Goal: Task Accomplishment & Management: Complete application form

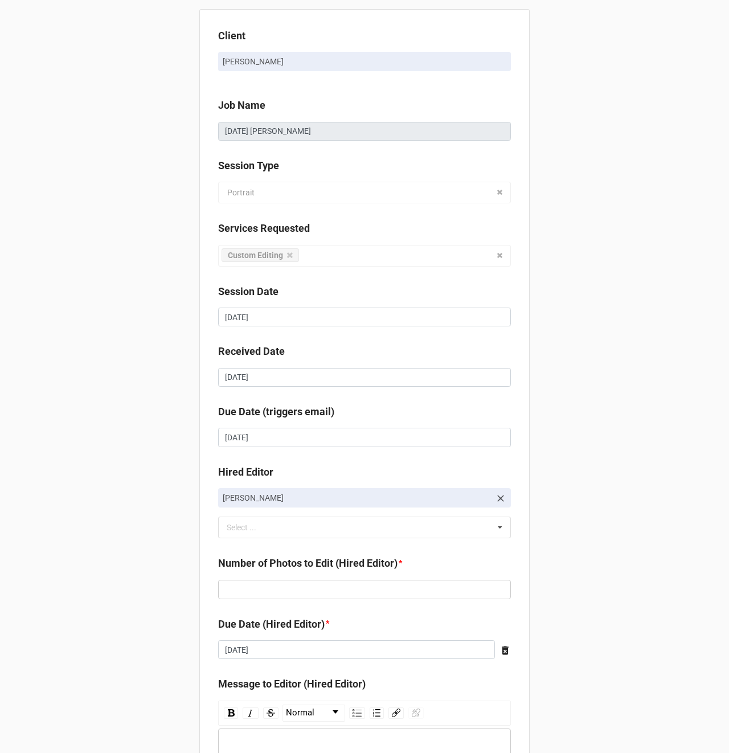
scroll to position [125, 0]
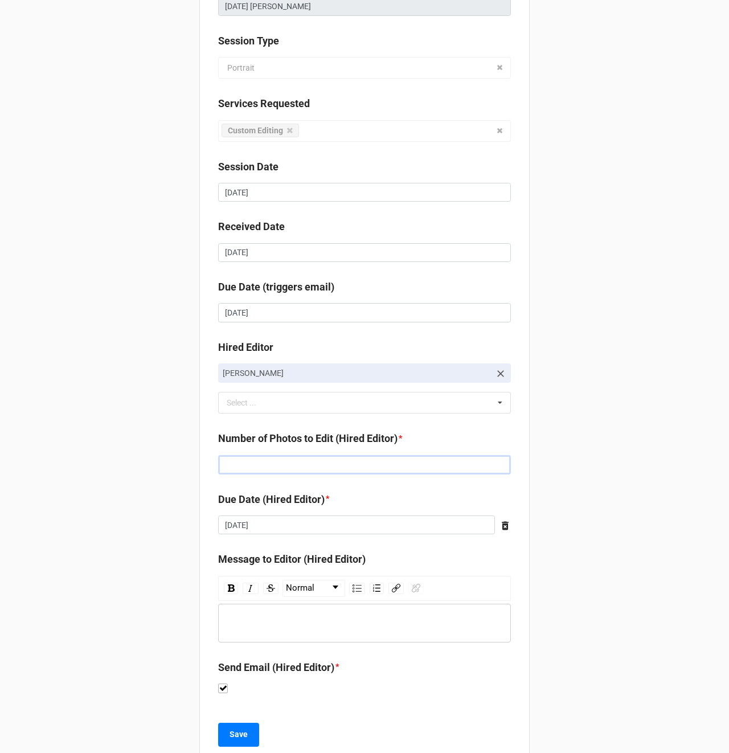
click at [258, 465] on input "text" at bounding box center [364, 464] width 293 height 19
type input "178"
click at [256, 526] on input "[DATE]" at bounding box center [356, 524] width 277 height 19
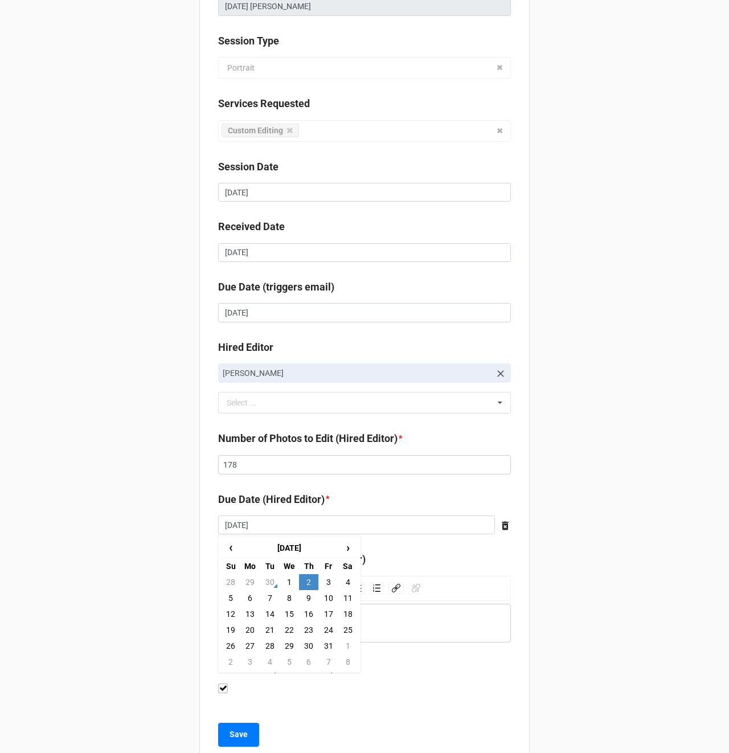
click at [154, 504] on div "Client [PERSON_NAME] Job Name [DATE] [PERSON_NAME] Session Type Portrait Portra…" at bounding box center [364, 329] width 729 height 908
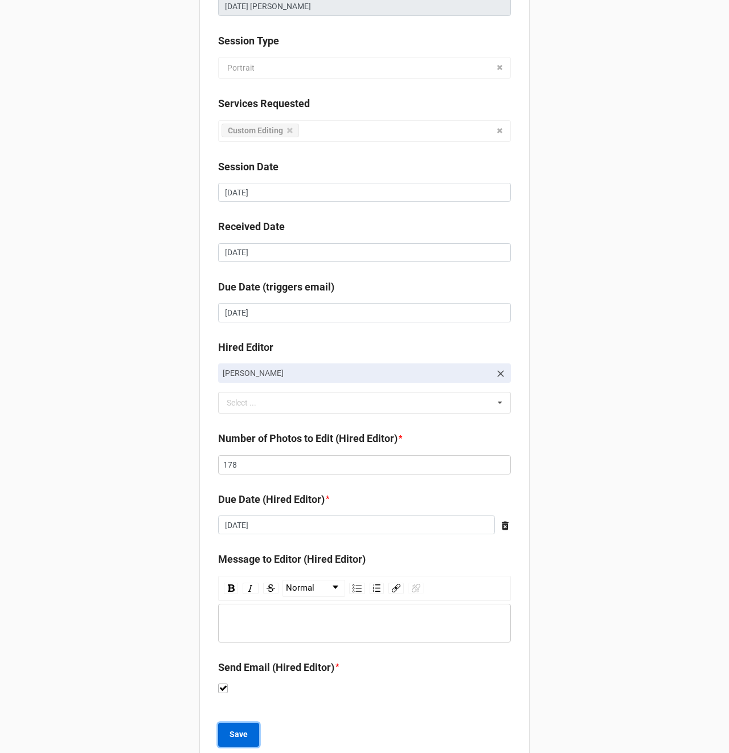
click at [243, 734] on b "Save" at bounding box center [238, 734] width 18 height 12
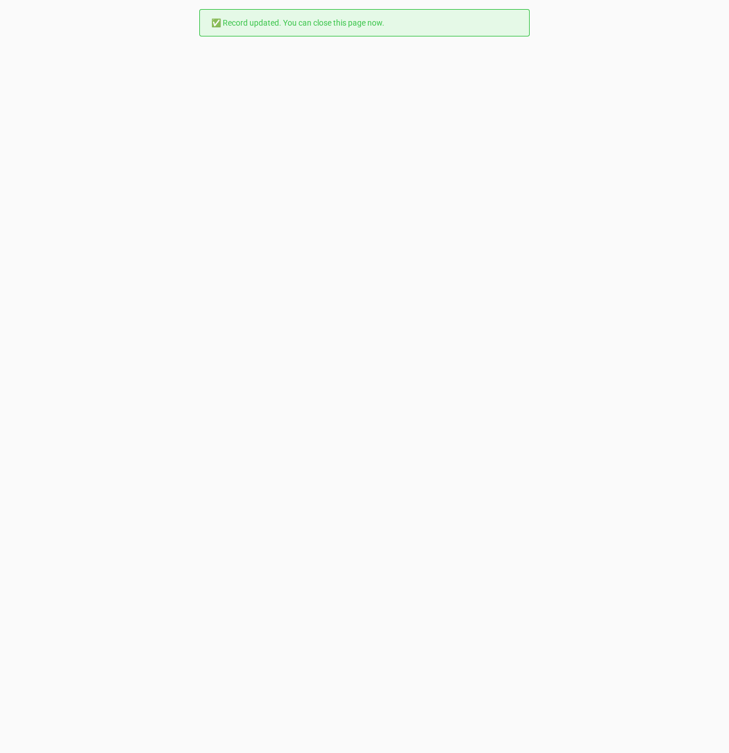
scroll to position [0, 0]
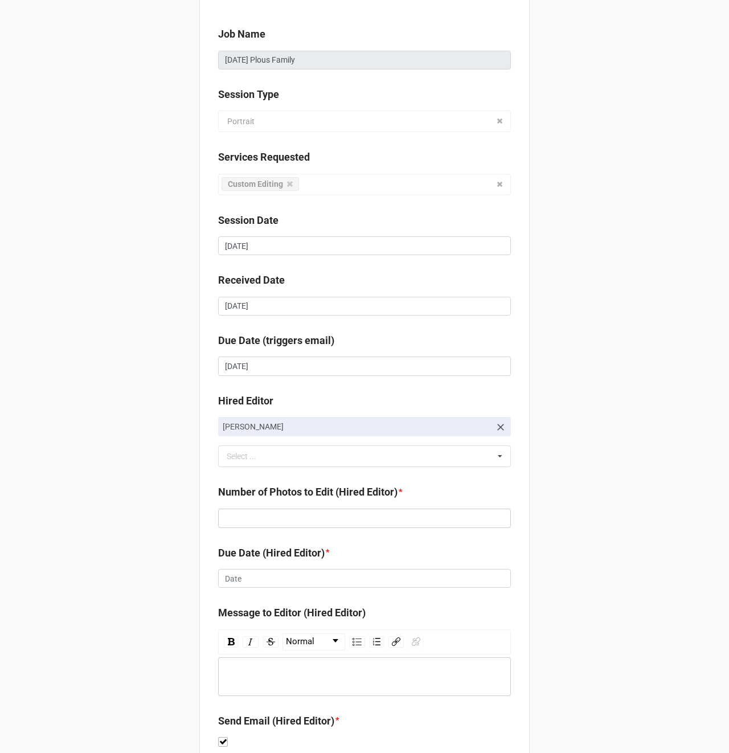
scroll to position [155, 0]
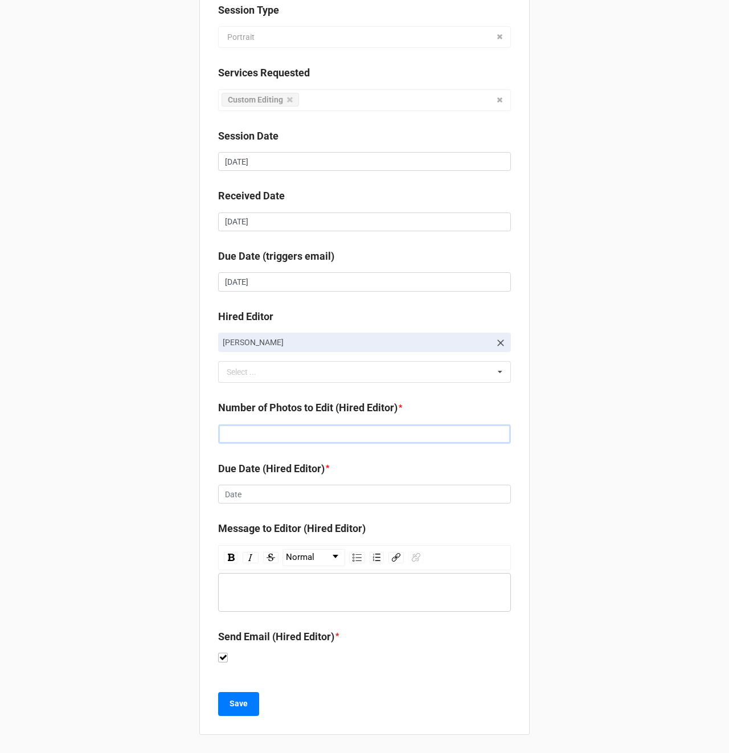
click at [242, 426] on input "text" at bounding box center [364, 433] width 293 height 19
type input "129"
click at [243, 502] on input "text" at bounding box center [364, 493] width 293 height 19
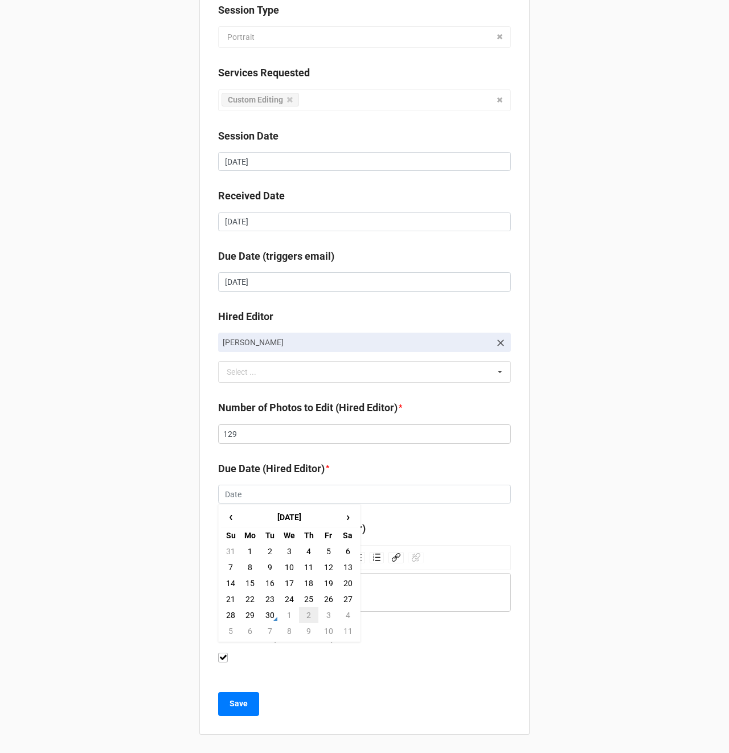
click at [303, 614] on td "2" at bounding box center [308, 615] width 19 height 16
type input "[DATE]"
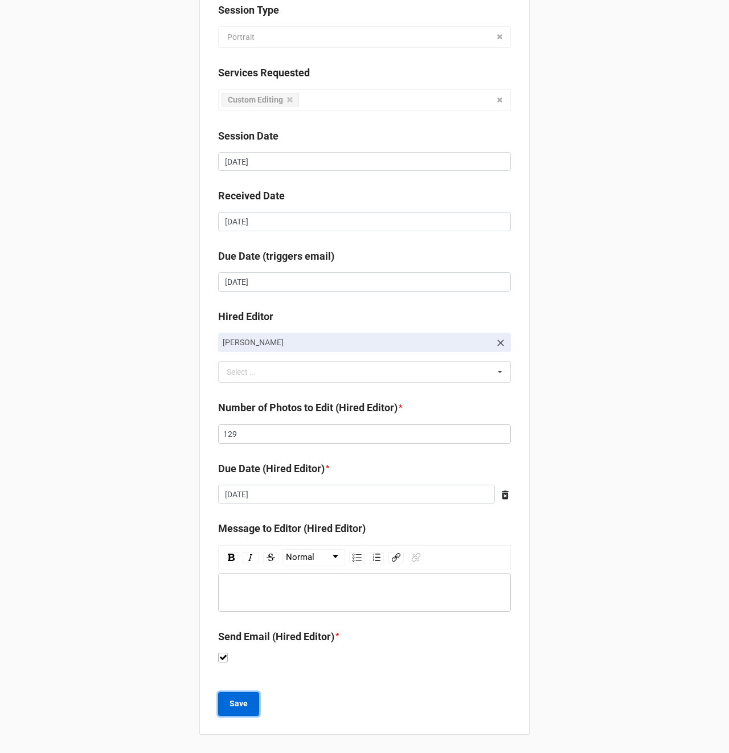
click at [236, 709] on button "Save" at bounding box center [238, 704] width 41 height 24
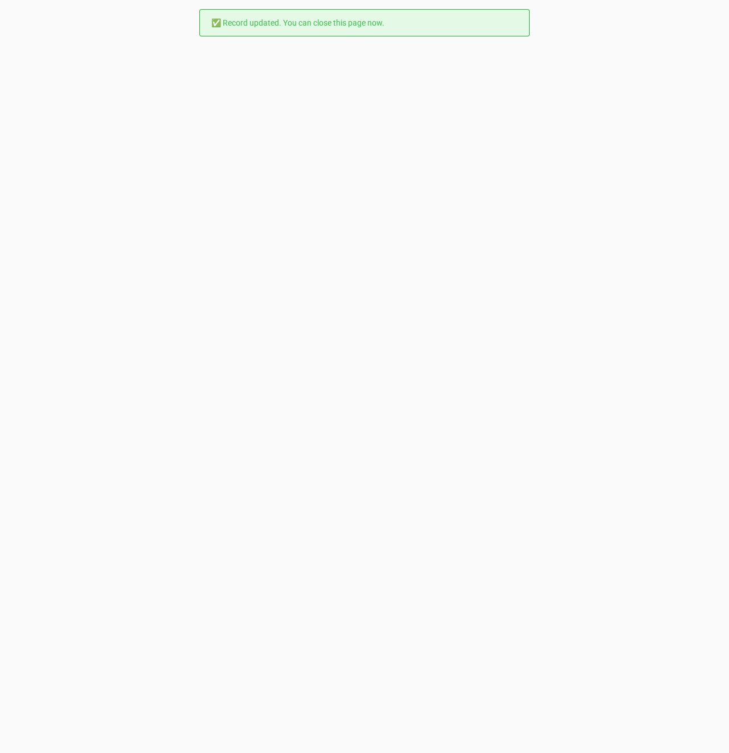
scroll to position [0, 0]
